Goal: Information Seeking & Learning: Learn about a topic

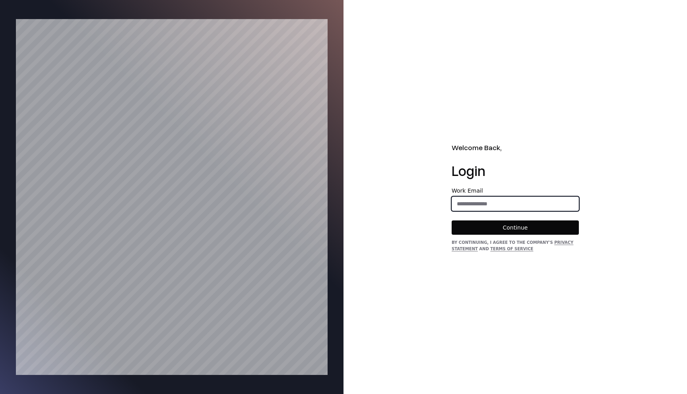
click at [465, 200] on input "email" at bounding box center [515, 204] width 126 height 14
type input "**********"
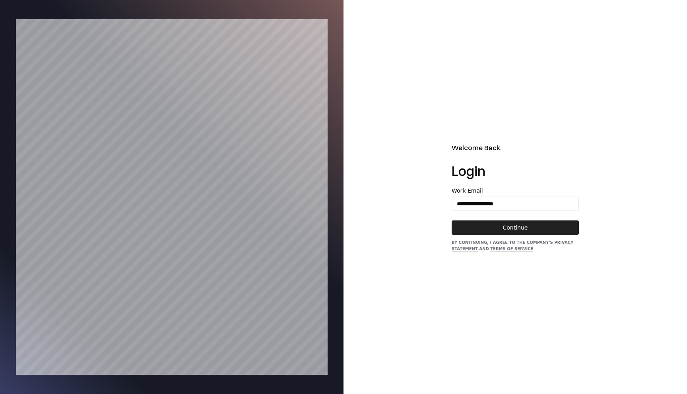
click at [518, 222] on button "Continue" at bounding box center [514, 228] width 127 height 14
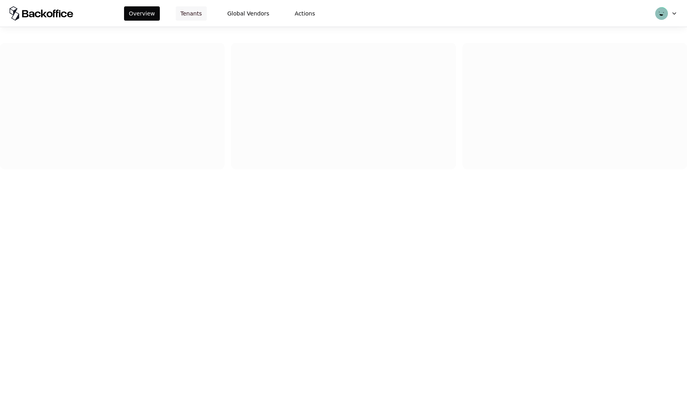
click at [192, 19] on button "Tenants" at bounding box center [191, 13] width 31 height 14
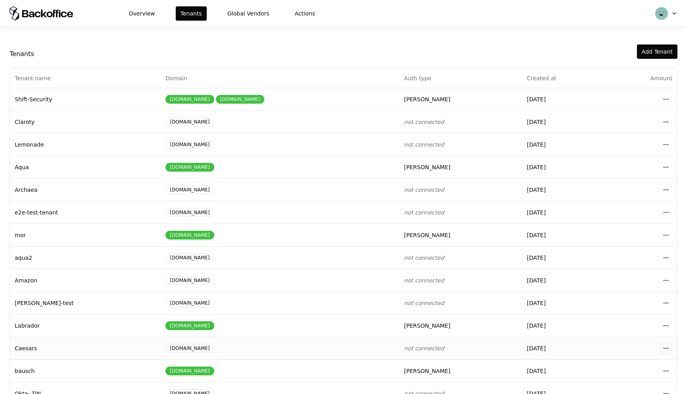
click at [668, 348] on html "Overview Tenants Global Vendors Actions Tenants Add Tenant Tenant name Domain A…" at bounding box center [343, 197] width 687 height 394
click at [634, 311] on div "Login to tenant" at bounding box center [630, 315] width 90 height 16
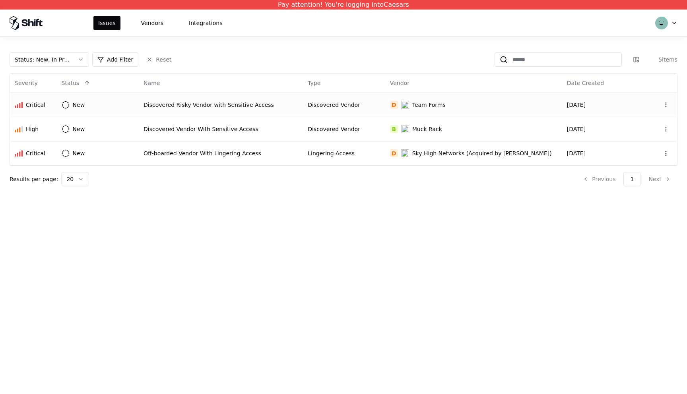
click at [211, 103] on div "Discovered Risky Vendor with Sensitive Access" at bounding box center [220, 105] width 155 height 8
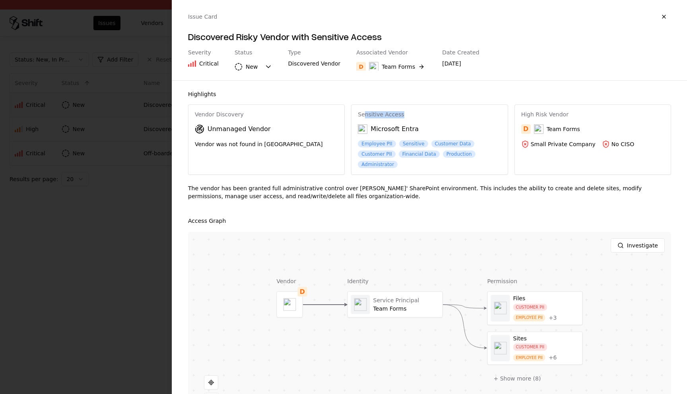
drag, startPoint x: 364, startPoint y: 114, endPoint x: 407, endPoint y: 114, distance: 43.3
click at [407, 114] on div "Sensitive Access" at bounding box center [429, 114] width 143 height 7
click at [406, 310] on div at bounding box center [395, 304] width 95 height 25
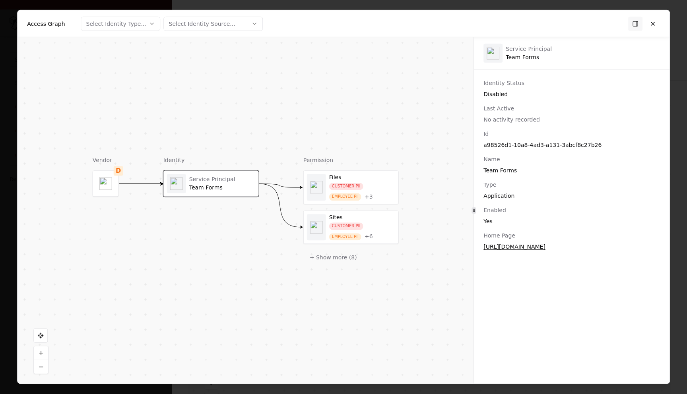
click at [496, 95] on div "Disabled" at bounding box center [571, 94] width 176 height 8
click at [343, 260] on button "+ Show more ( 8 )" at bounding box center [333, 257] width 60 height 14
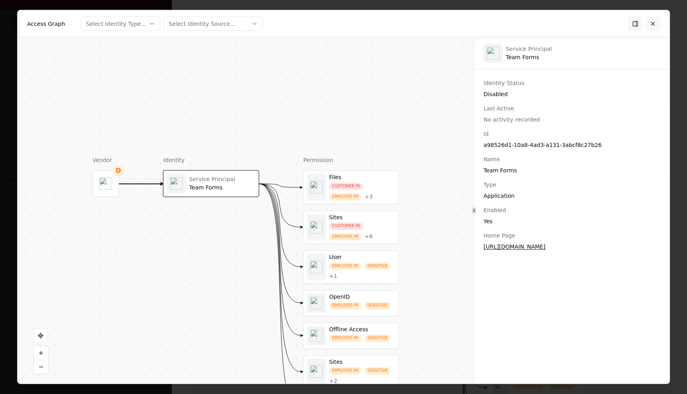
click at [655, 24] on button at bounding box center [652, 23] width 14 height 14
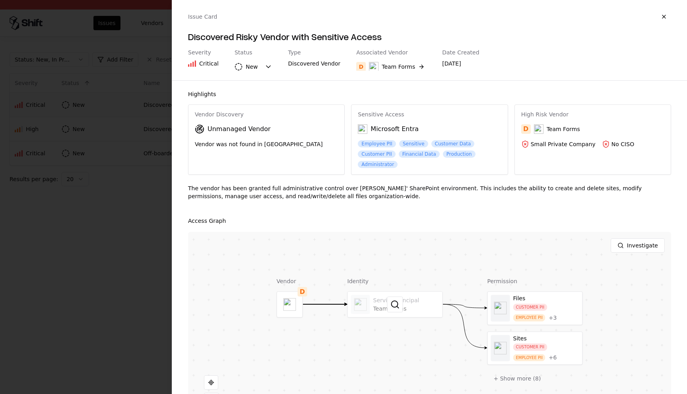
click at [423, 302] on div at bounding box center [395, 304] width 95 height 25
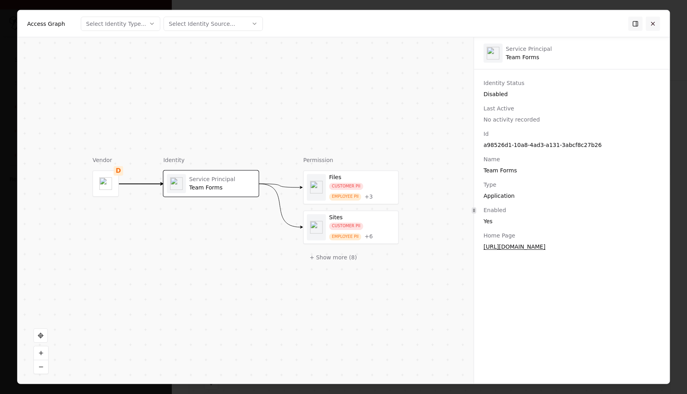
click at [651, 22] on button at bounding box center [652, 23] width 14 height 14
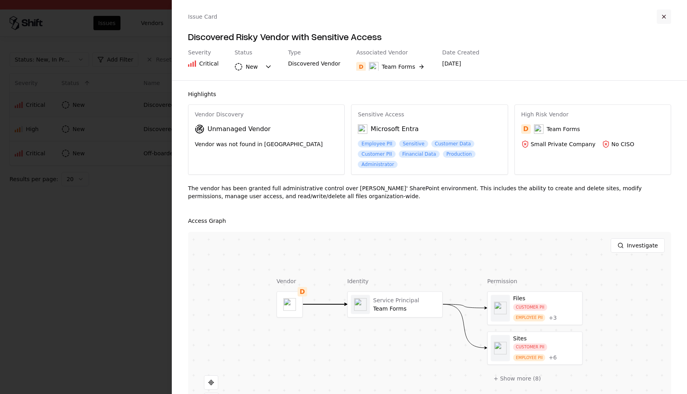
click at [665, 13] on button "button" at bounding box center [663, 17] width 14 height 14
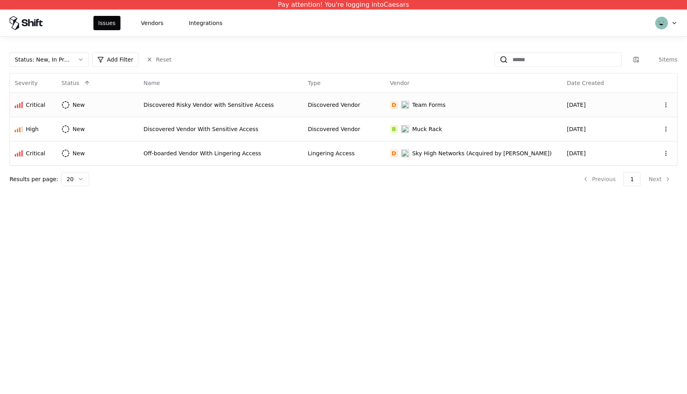
click at [207, 104] on div "Discovered Risky Vendor with Sensitive Access" at bounding box center [220, 105] width 155 height 8
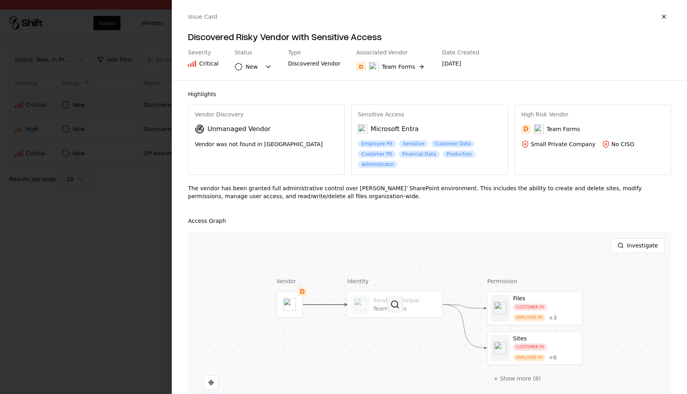
click at [388, 304] on button at bounding box center [395, 305] width 16 height 16
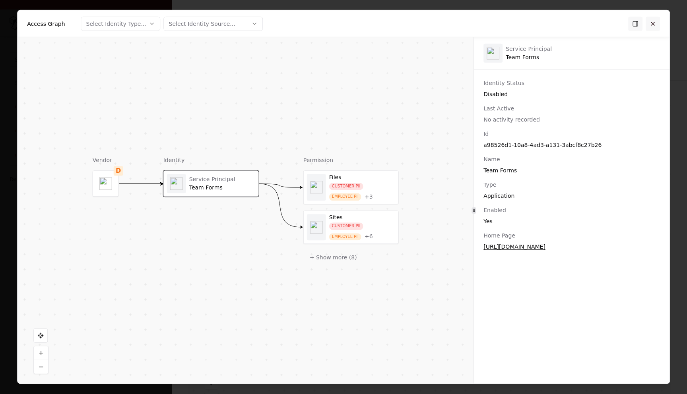
click at [649, 27] on button at bounding box center [652, 23] width 14 height 14
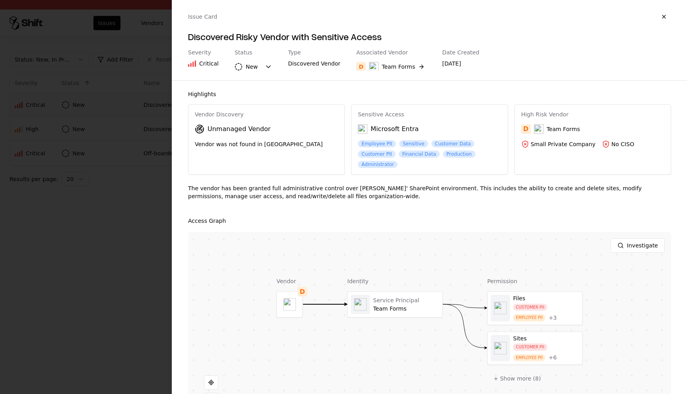
click at [137, 227] on div at bounding box center [343, 197] width 687 height 394
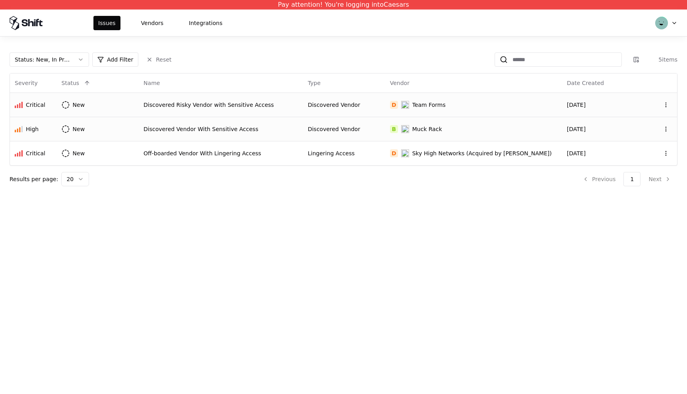
click at [205, 129] on div "Discovered Vendor With Sensitive Access" at bounding box center [220, 129] width 155 height 8
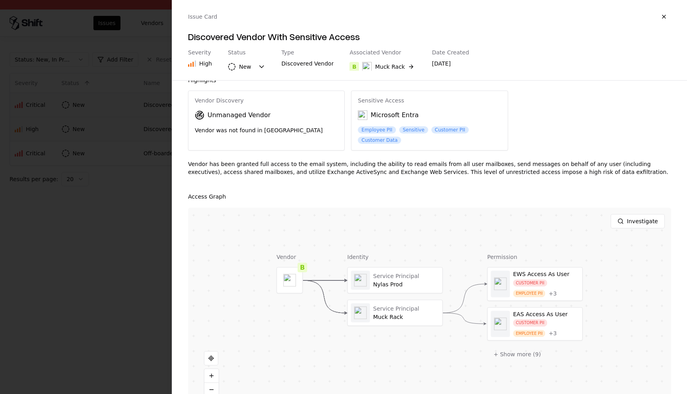
scroll to position [12, 0]
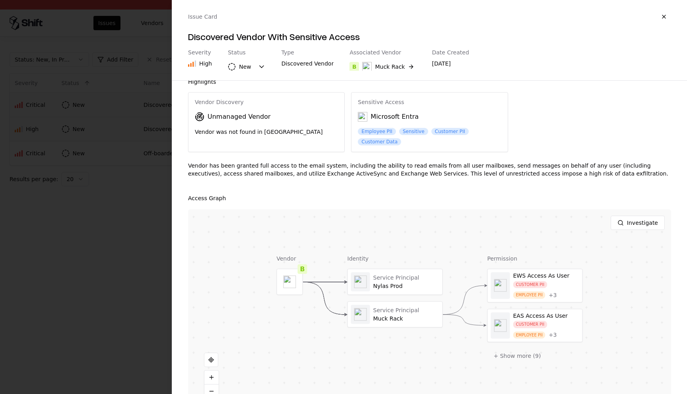
click at [316, 219] on div "Investigate" at bounding box center [429, 222] width 483 height 27
click at [153, 171] on div at bounding box center [343, 197] width 687 height 394
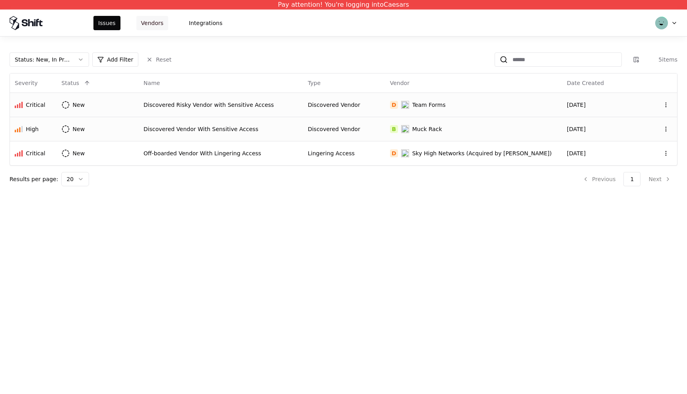
click at [141, 20] on button "Vendors" at bounding box center [152, 23] width 32 height 14
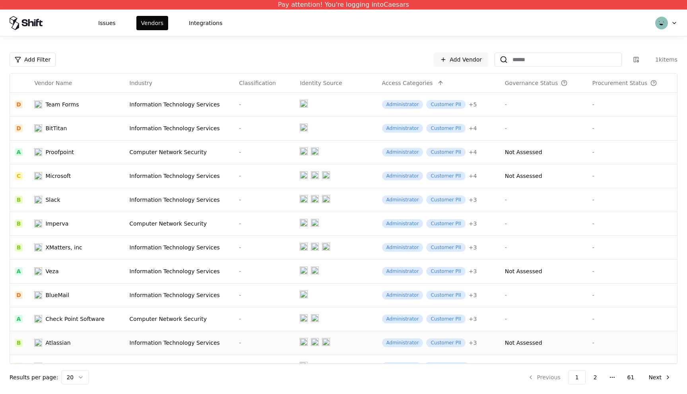
click at [161, 344] on div "Information Technology Services" at bounding box center [180, 343] width 100 height 8
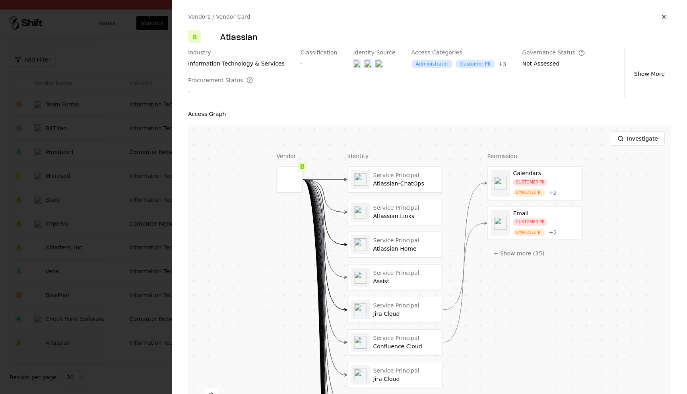
scroll to position [140, 0]
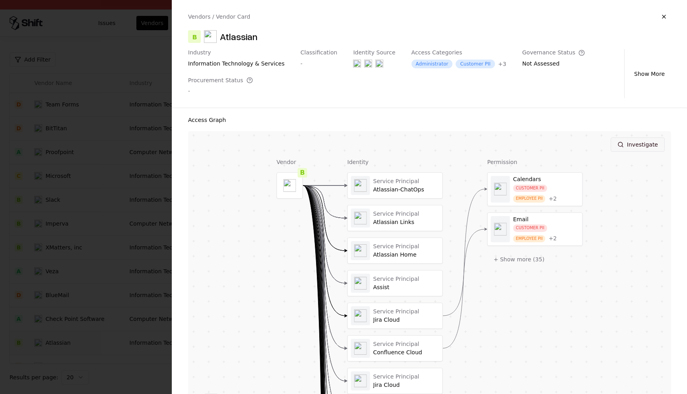
click at [644, 147] on button "Investigate" at bounding box center [637, 144] width 54 height 14
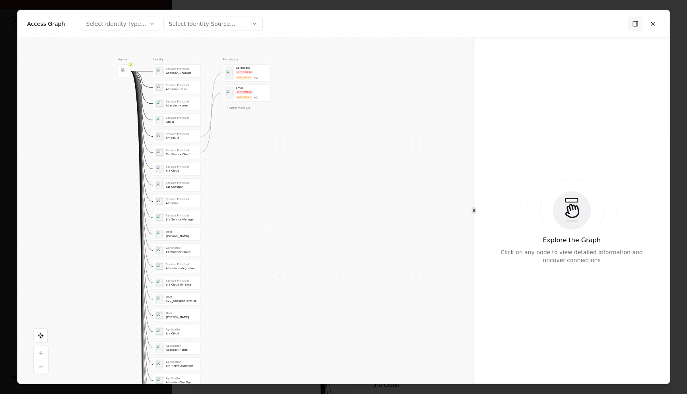
click at [148, 18] on button "Select Identity Type..." at bounding box center [120, 23] width 79 height 14
click at [111, 72] on div "Application" at bounding box center [100, 70] width 31 height 8
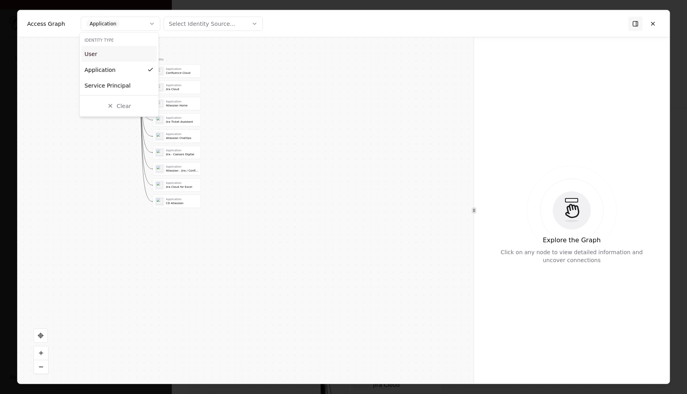
click at [290, 74] on div at bounding box center [343, 197] width 687 height 394
click at [206, 18] on button "Select Identity Source..." at bounding box center [213, 23] width 99 height 14
click at [183, 70] on div "Microsoft 365" at bounding box center [197, 70] width 38 height 8
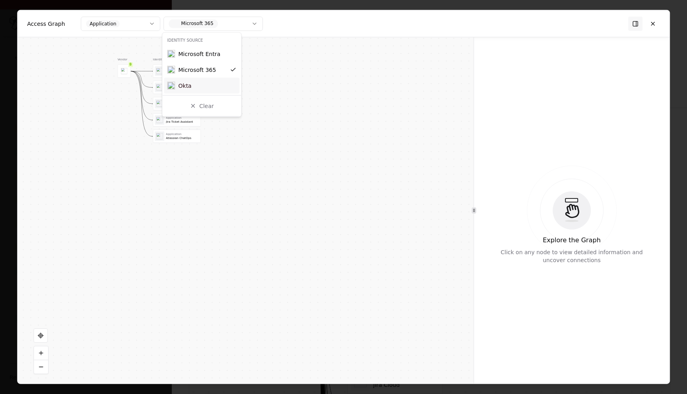
click at [334, 110] on div at bounding box center [343, 197] width 687 height 394
click at [651, 24] on button at bounding box center [652, 23] width 14 height 14
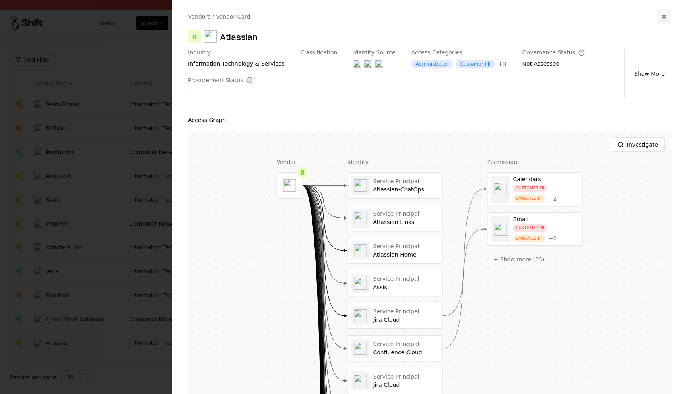
click at [660, 19] on button "button" at bounding box center [663, 17] width 14 height 14
